Goal: Navigation & Orientation: Find specific page/section

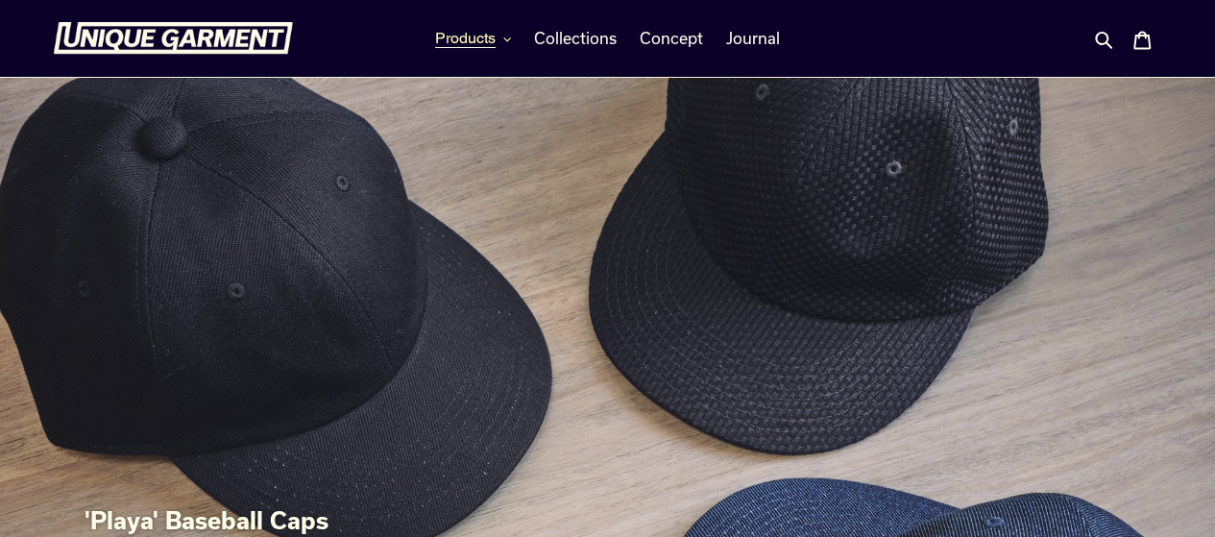
click at [475, 34] on span "Products" at bounding box center [465, 38] width 61 height 19
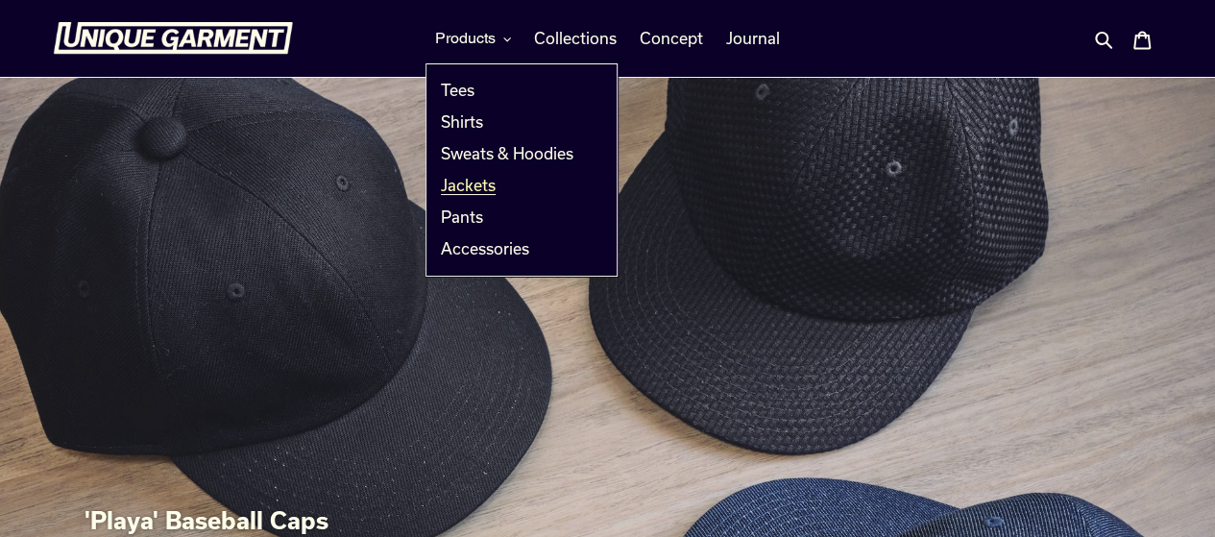
click at [488, 184] on span "Jackets" at bounding box center [468, 185] width 55 height 19
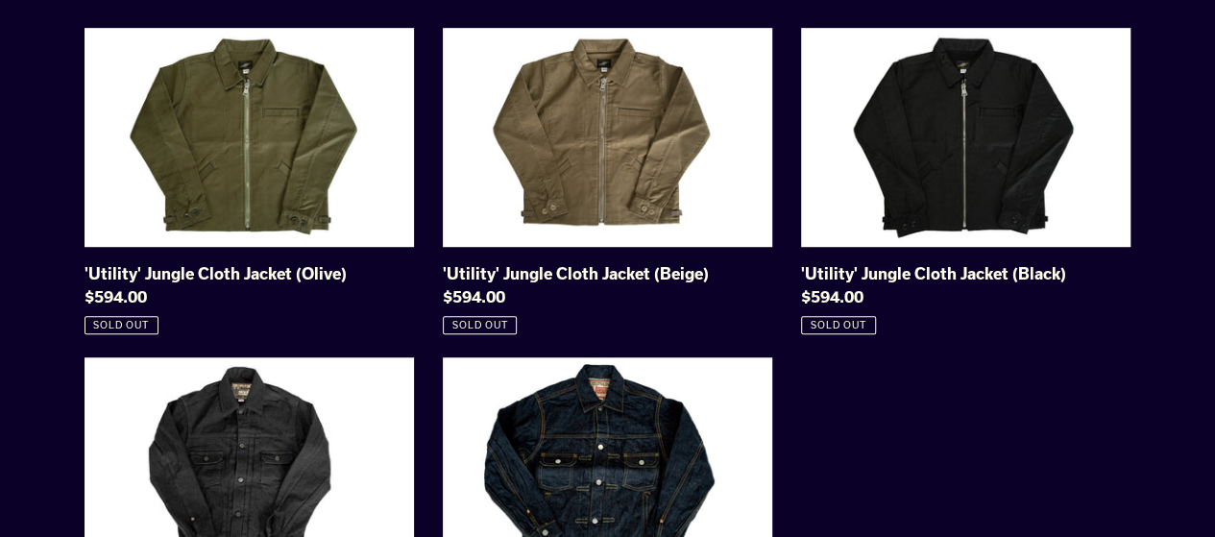
scroll to position [1013, 0]
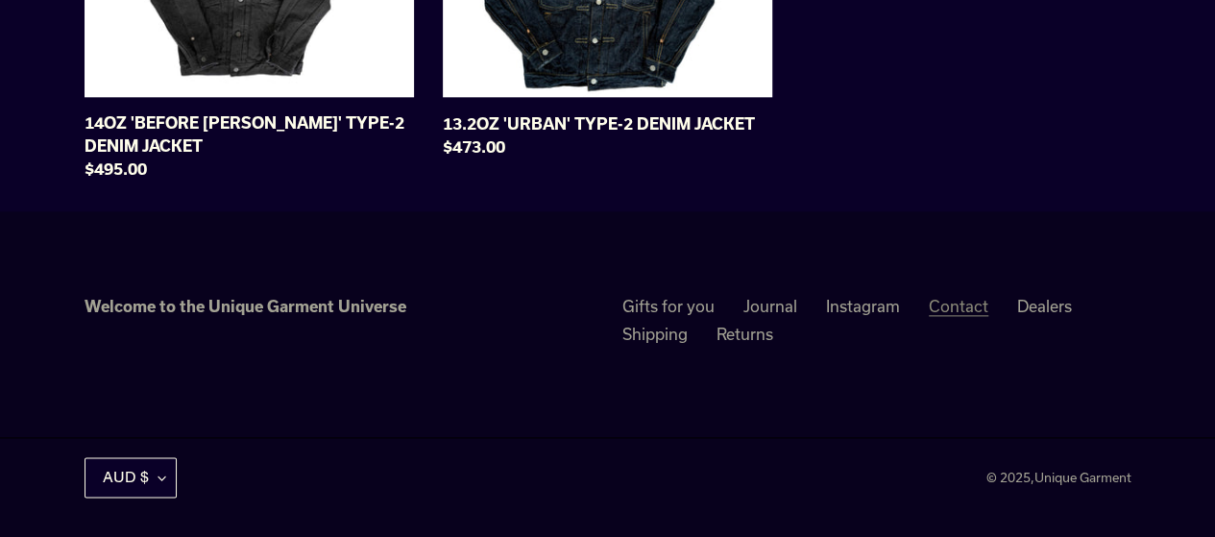
click at [965, 310] on link "Contact" at bounding box center [959, 306] width 60 height 19
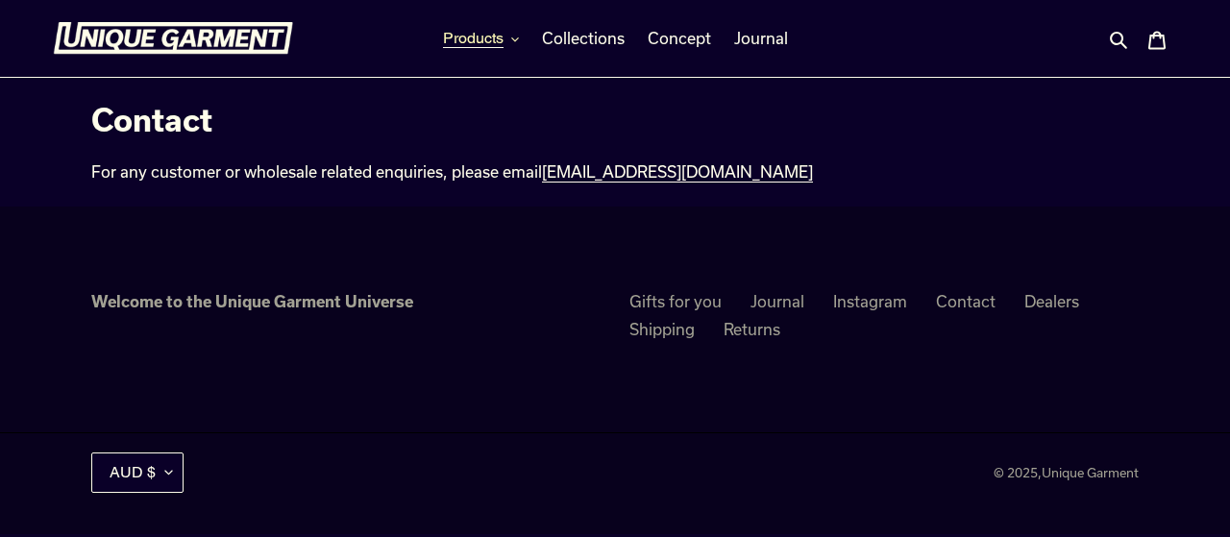
click at [476, 34] on span "Products" at bounding box center [473, 38] width 61 height 19
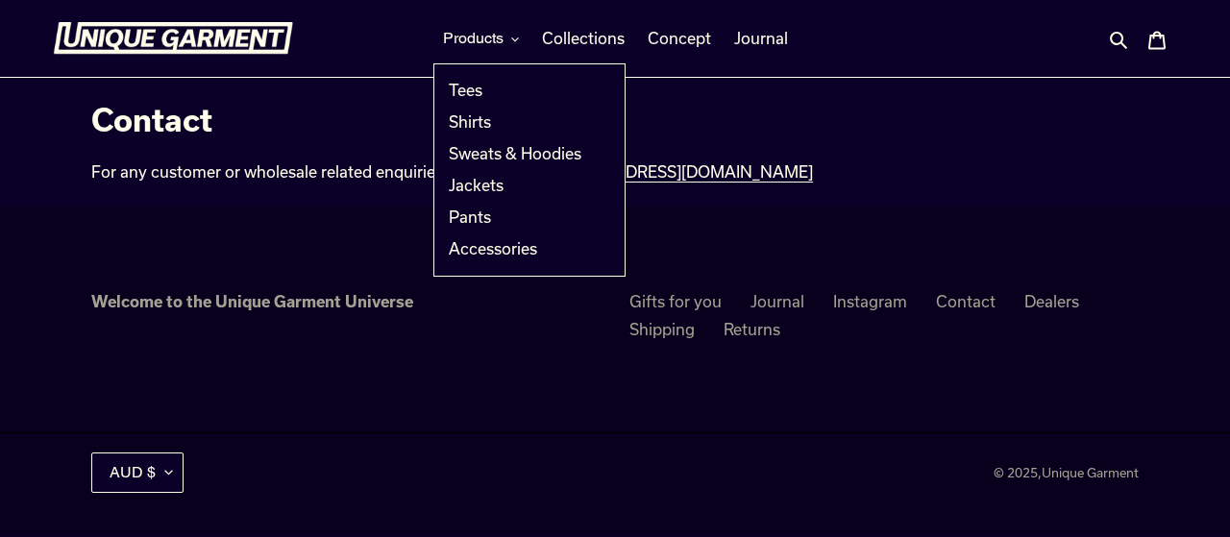
click at [136, 28] on img at bounding box center [173, 38] width 240 height 33
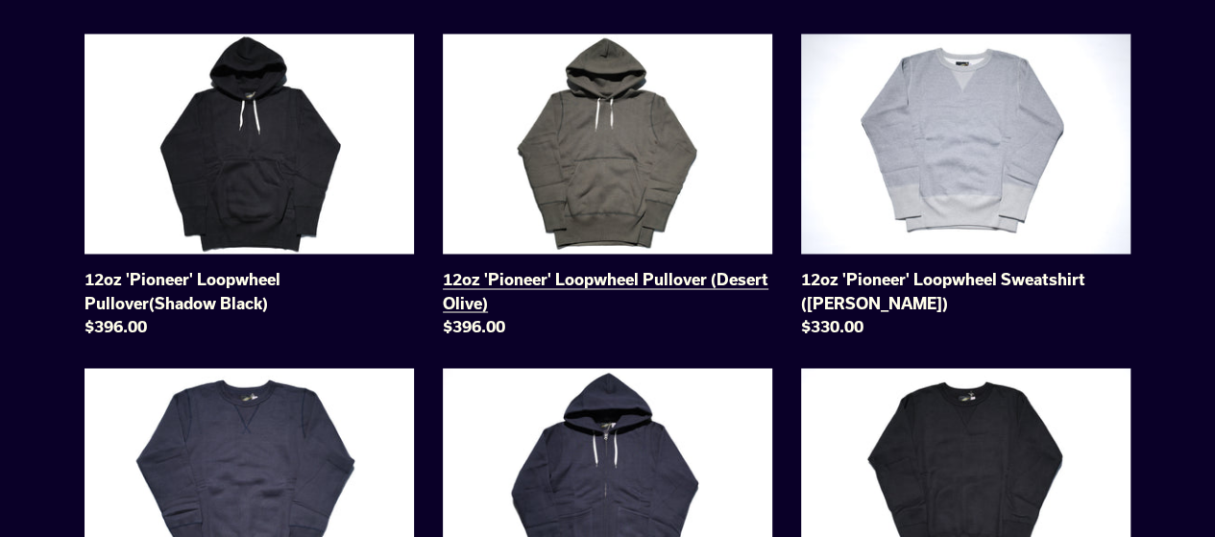
scroll to position [1355, 0]
